Goal: Use online tool/utility: Utilize a website feature to perform a specific function

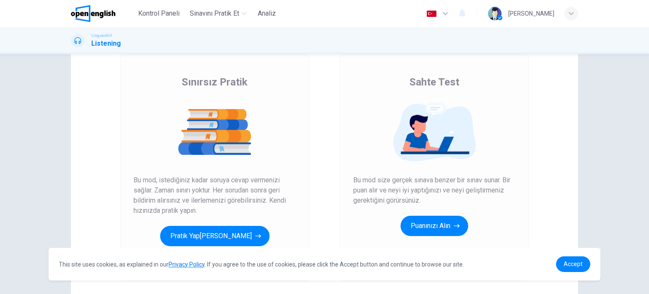
scroll to position [50, 0]
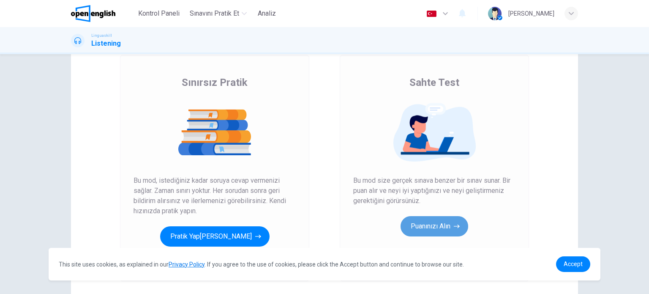
click at [428, 222] on button "Puanınızı Alın" at bounding box center [435, 226] width 68 height 20
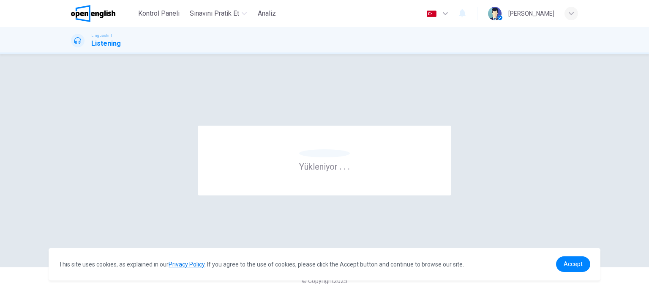
scroll to position [0, 0]
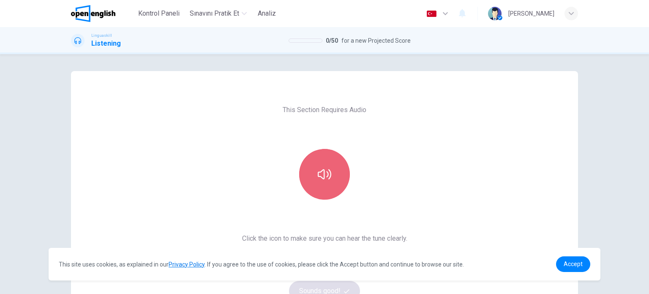
click at [325, 175] on icon "button" at bounding box center [325, 174] width 14 height 14
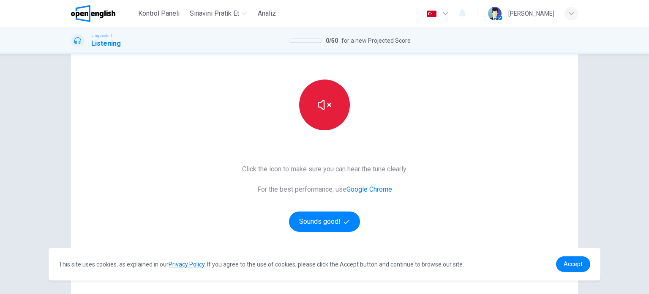
scroll to position [69, 0]
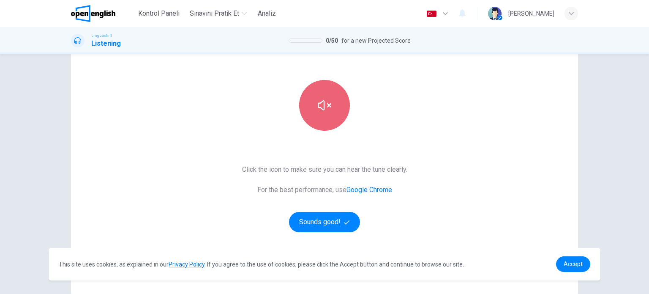
click at [318, 104] on icon "button" at bounding box center [325, 105] width 14 height 14
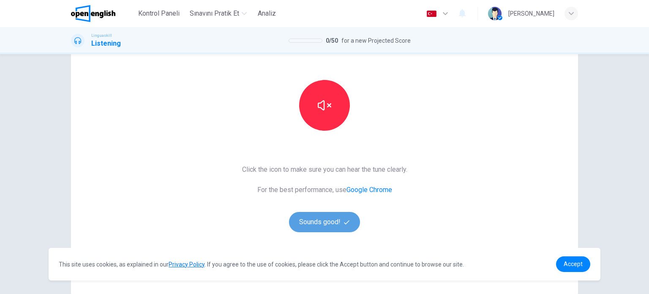
click at [318, 223] on button "Sounds good!" at bounding box center [324, 222] width 71 height 20
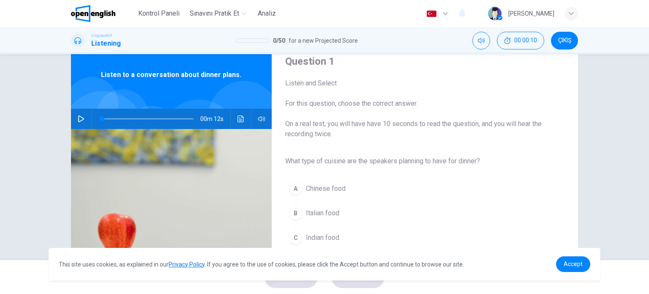
scroll to position [30, 0]
click at [78, 113] on button "button" at bounding box center [81, 119] width 14 height 20
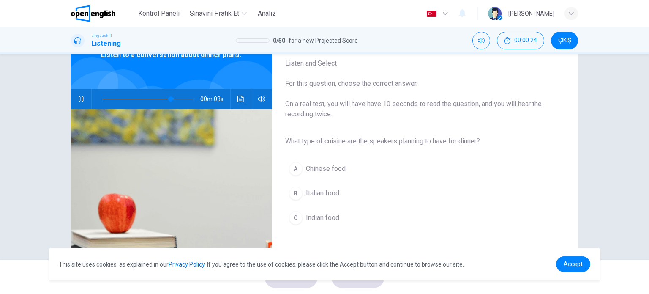
scroll to position [47, 0]
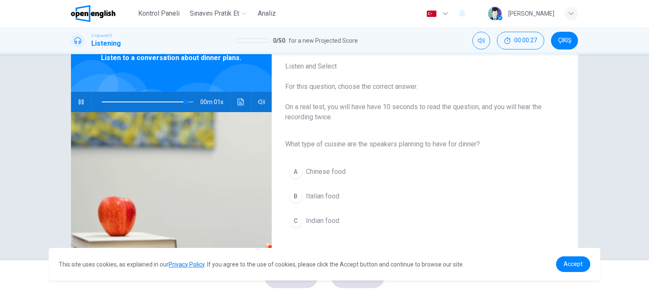
type input "*"
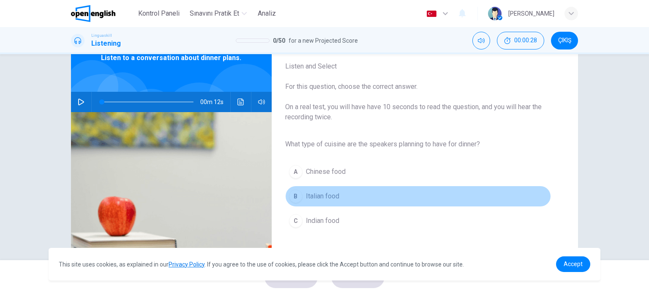
click at [291, 192] on div "B" at bounding box center [296, 196] width 14 height 14
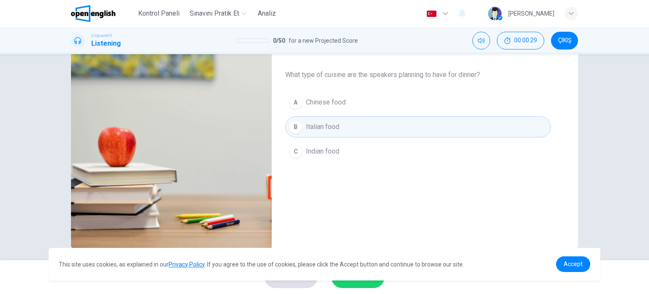
scroll to position [122, 0]
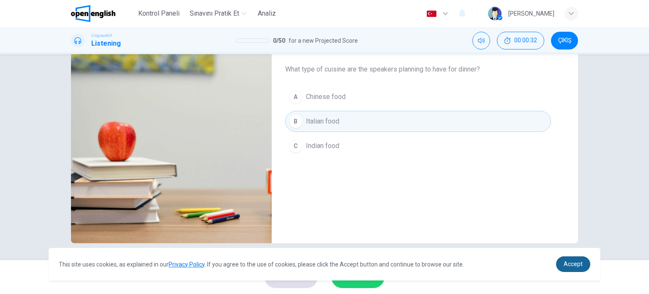
click at [571, 270] on link "Accept" at bounding box center [573, 264] width 34 height 16
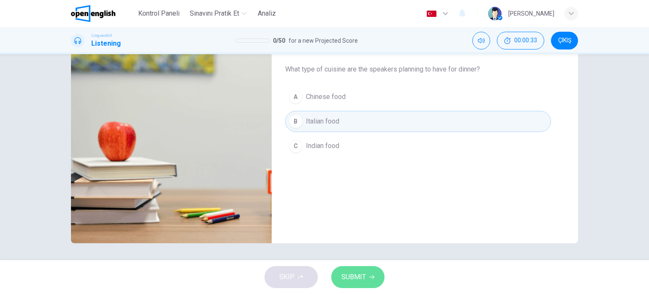
click at [352, 275] on span "SUBMIT" at bounding box center [354, 277] width 25 height 12
